Goal: Task Accomplishment & Management: Use online tool/utility

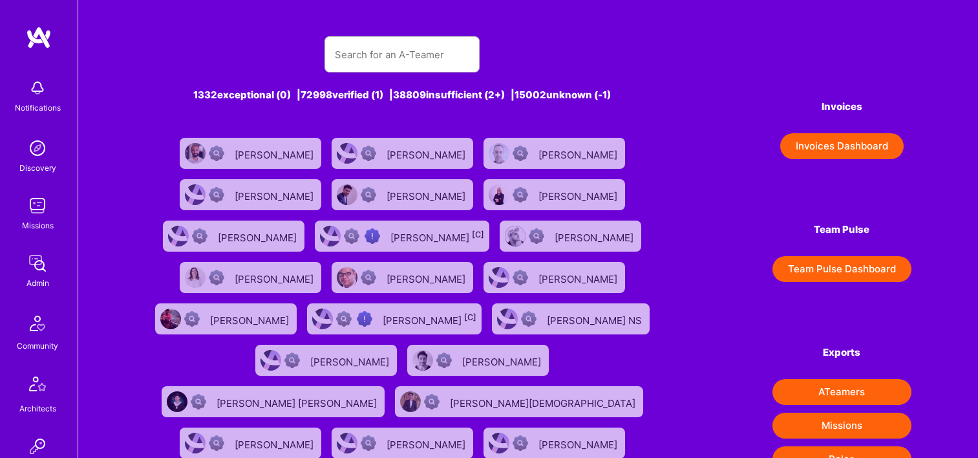
scroll to position [202, 0]
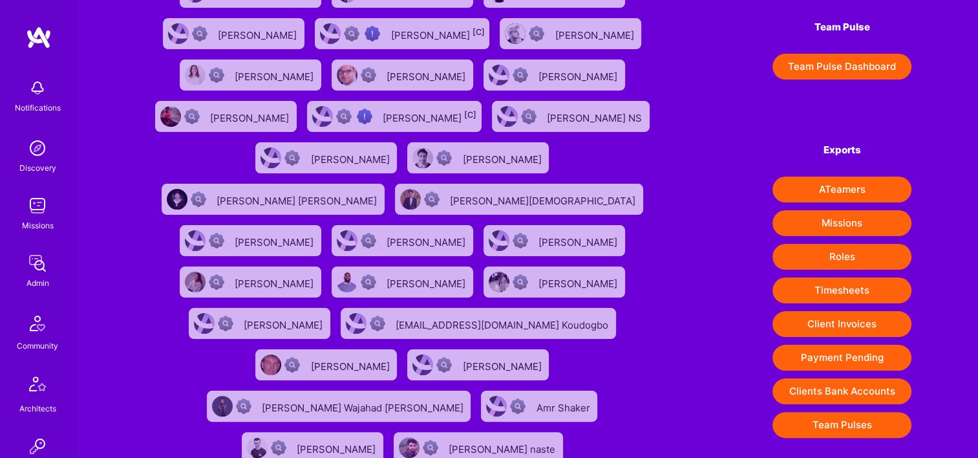
click at [52, 260] on link "Admin" at bounding box center [37, 269] width 80 height 39
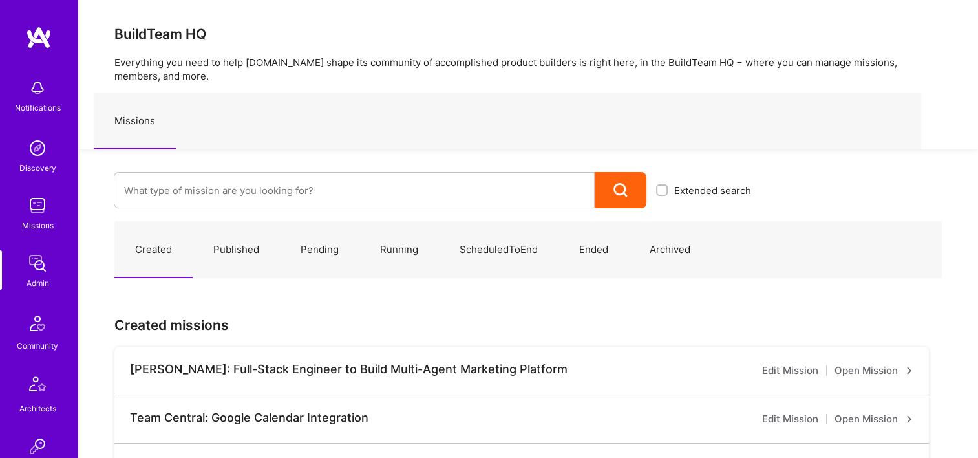
click at [253, 194] on input at bounding box center [354, 190] width 460 height 33
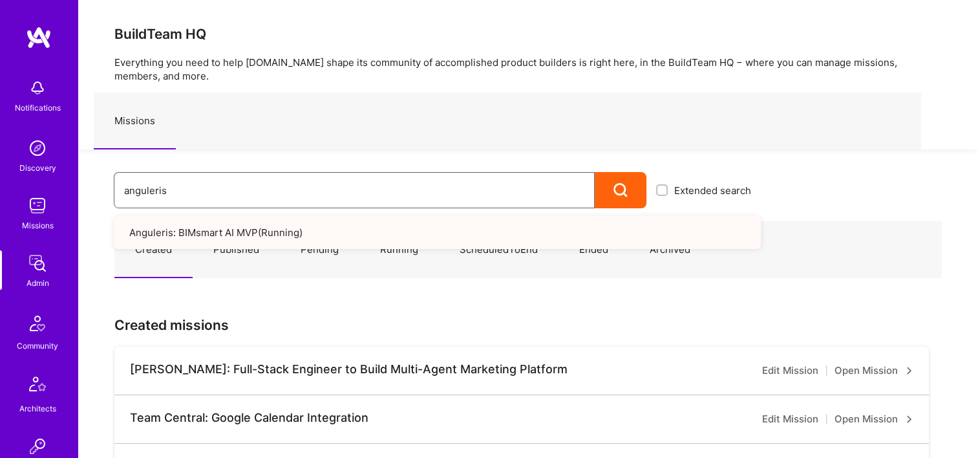
type input "anguleris"
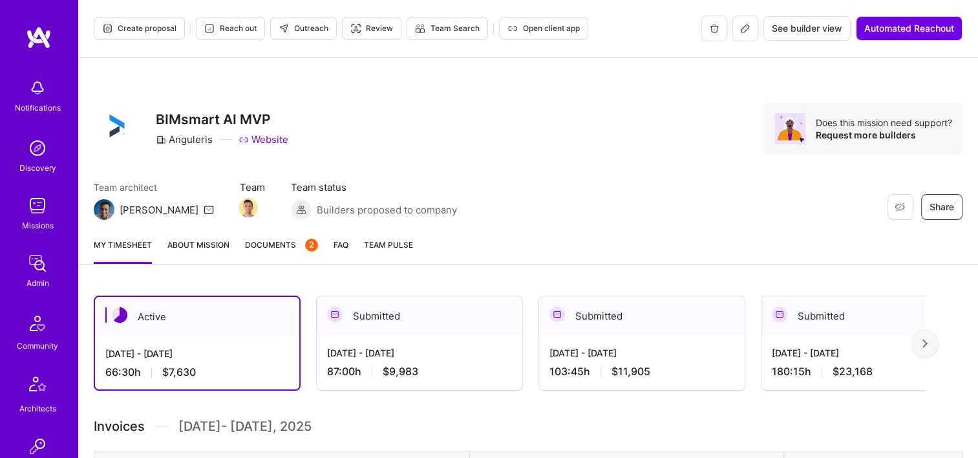
click at [270, 252] on link "Documents 2" at bounding box center [281, 251] width 73 height 26
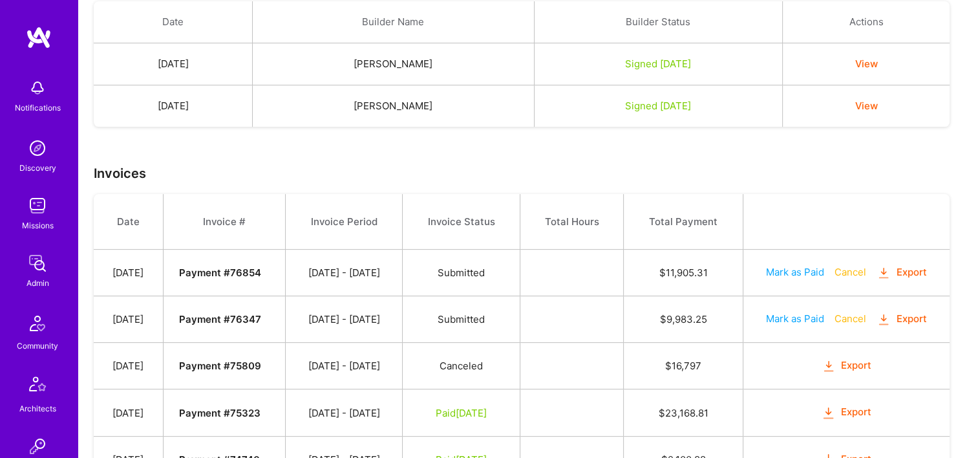
scroll to position [380, 0]
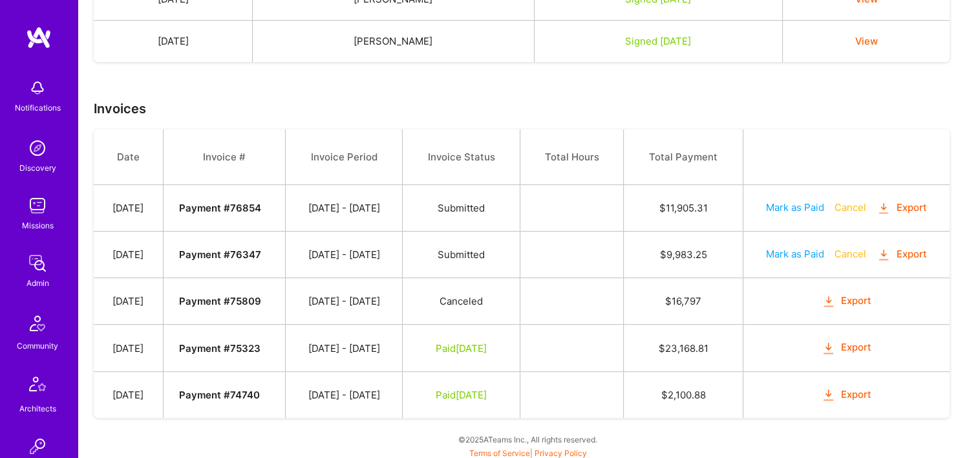
click at [857, 392] on button "Export" at bounding box center [846, 394] width 50 height 15
click at [623, 134] on th "Total Hours" at bounding box center [571, 157] width 103 height 56
drag, startPoint x: 723, startPoint y: 345, endPoint x: 659, endPoint y: 344, distance: 64.0
click at [659, 344] on td "$ 23,168.81" at bounding box center [683, 348] width 119 height 47
drag, startPoint x: 659, startPoint y: 344, endPoint x: 616, endPoint y: 339, distance: 43.5
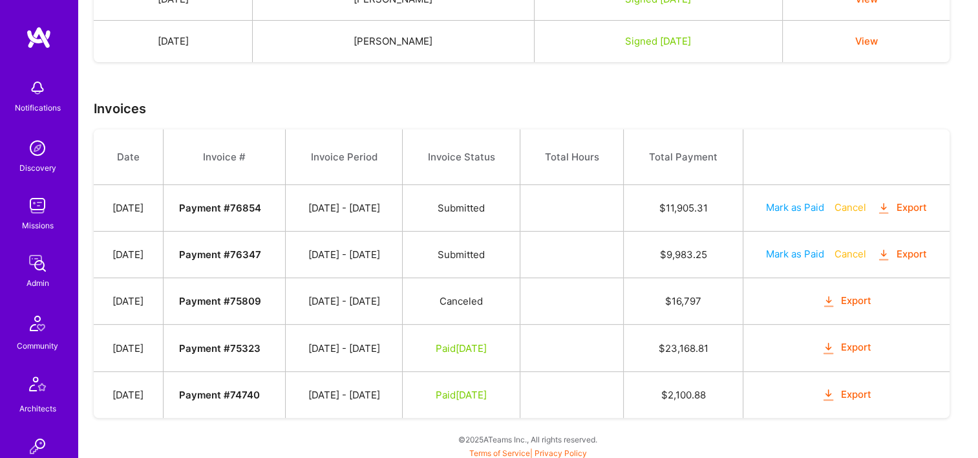
click at [616, 339] on td at bounding box center [571, 348] width 103 height 47
